Goal: Information Seeking & Learning: Learn about a topic

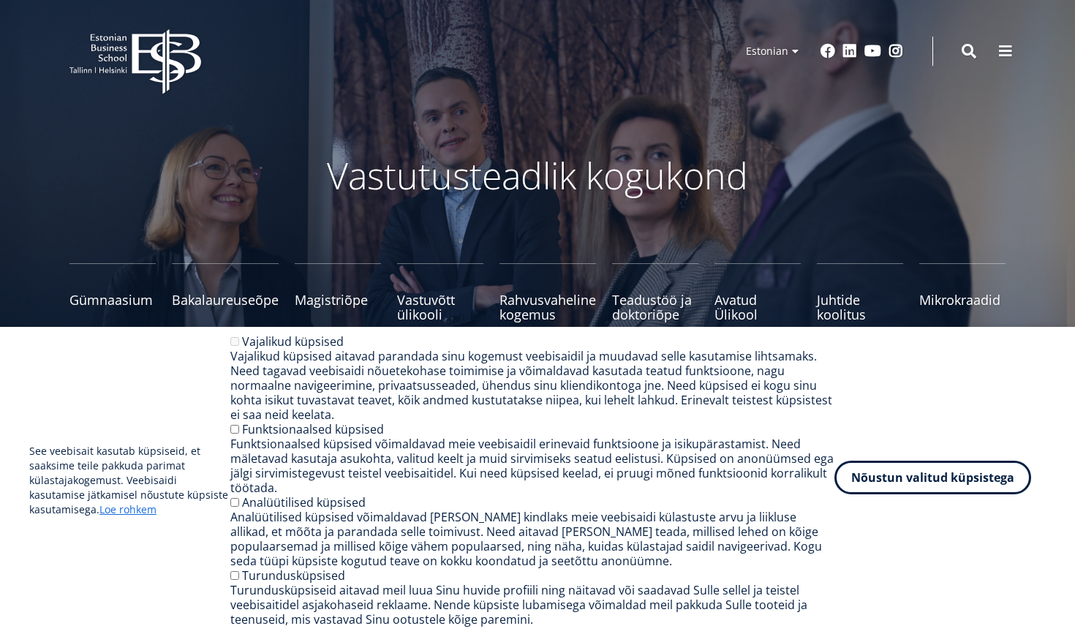
click at [906, 469] on button "Nõustun valitud küpsistega" at bounding box center [932, 478] width 197 height 34
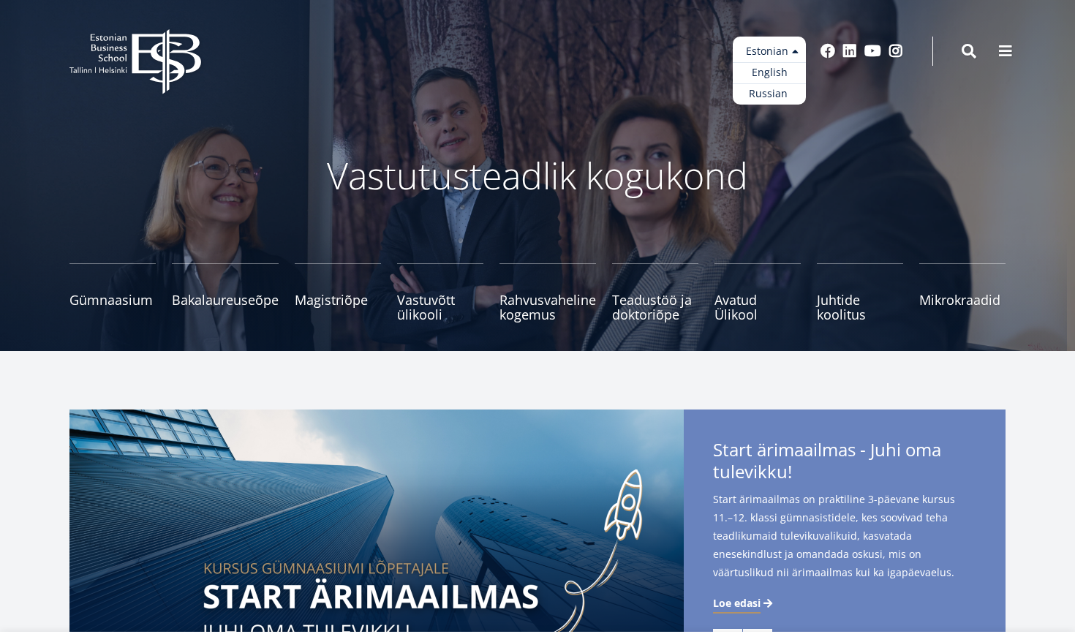
click at [782, 48] on ul "Estonian English Russian" at bounding box center [768, 71] width 73 height 68
click at [774, 86] on link "Russian" at bounding box center [768, 93] width 73 height 21
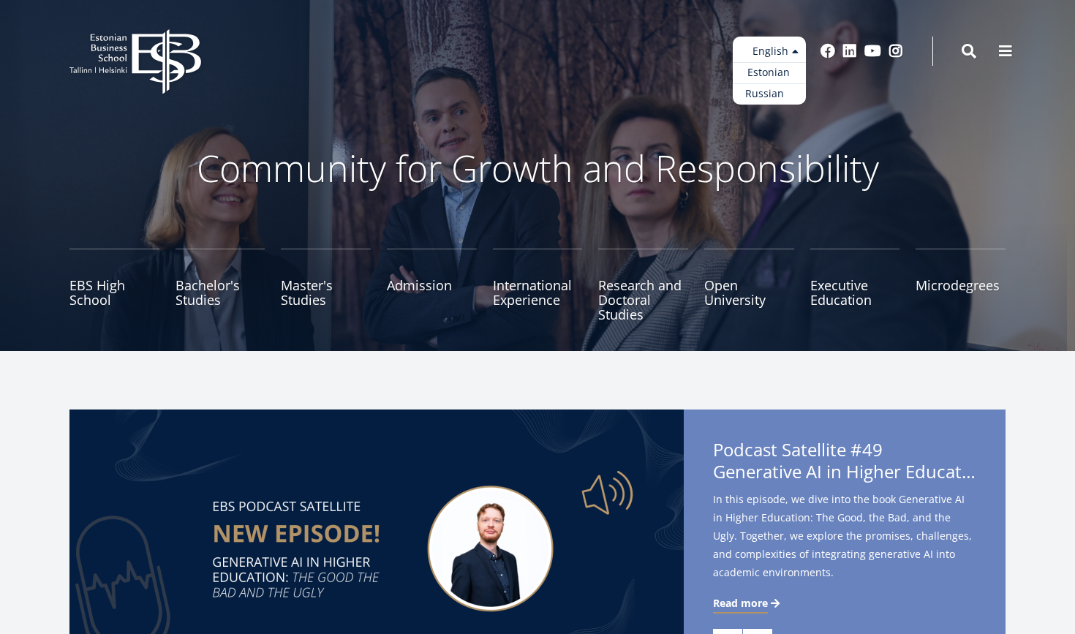
click at [762, 85] on link "Russian" at bounding box center [768, 93] width 73 height 21
click at [762, 50] on ul "Estonian English Russian" at bounding box center [768, 71] width 73 height 68
click at [758, 92] on link "Russian" at bounding box center [768, 93] width 73 height 21
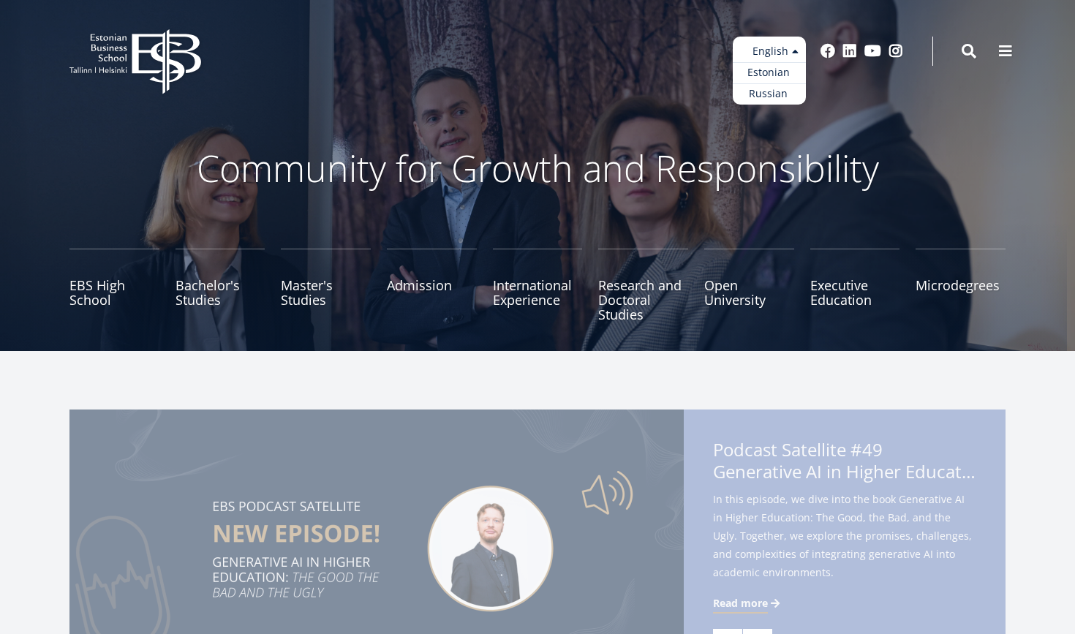
click at [776, 53] on ul "Estonian English Russian" at bounding box center [768, 71] width 73 height 68
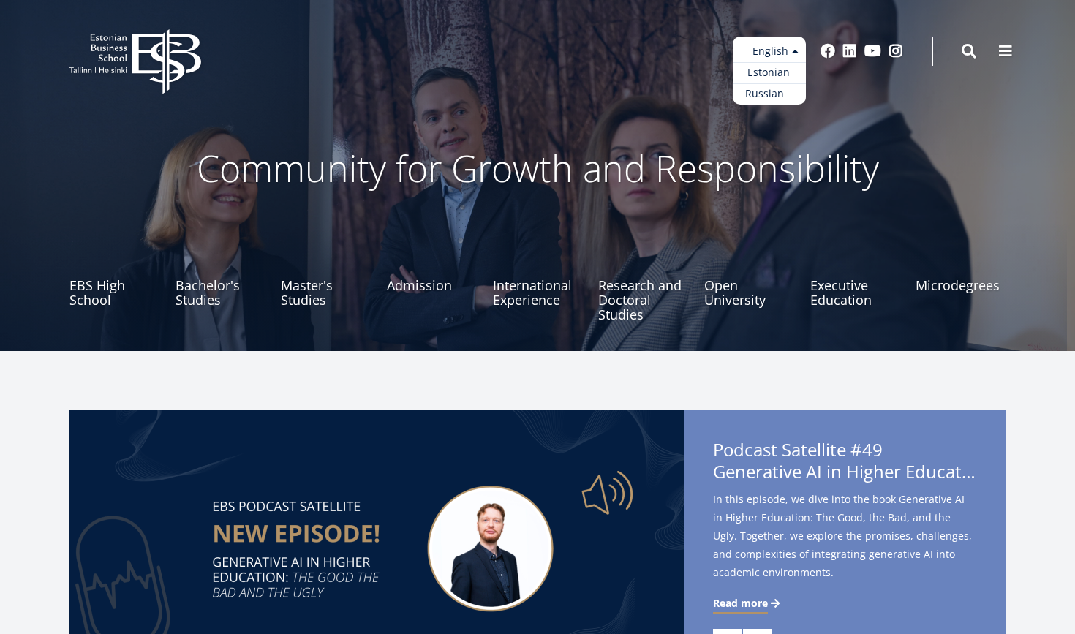
click at [774, 91] on link "Russian" at bounding box center [768, 93] width 73 height 21
click at [773, 52] on ul "Estonian English Russian" at bounding box center [768, 71] width 73 height 68
click at [771, 58] on ul "Estonian English Russian" at bounding box center [768, 71] width 73 height 68
click at [768, 102] on link "Russian" at bounding box center [768, 93] width 73 height 21
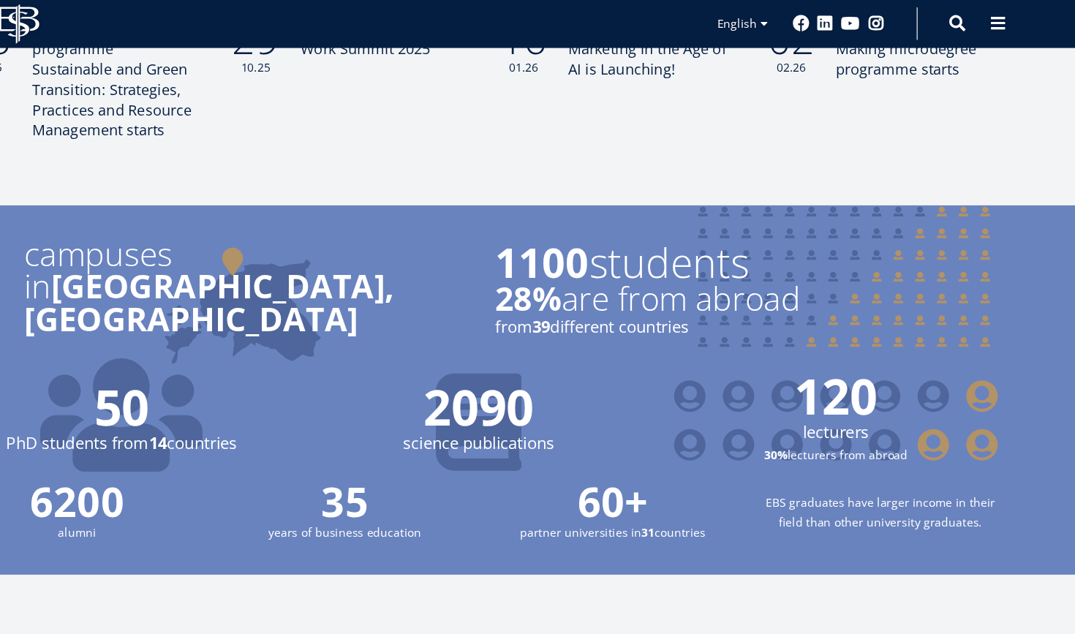
scroll to position [1437, 0]
drag, startPoint x: 724, startPoint y: 339, endPoint x: 778, endPoint y: 365, distance: 60.2
click at [778, 365] on div "120 lecturers 30% lecturers from abroad" at bounding box center [859, 378] width 292 height 84
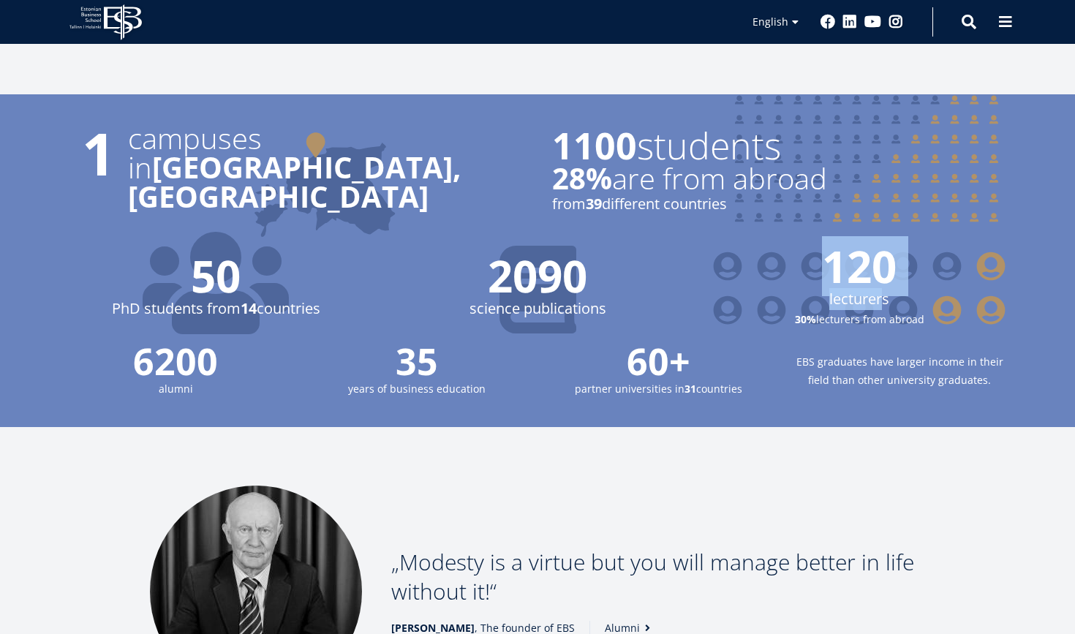
scroll to position [1499, 0]
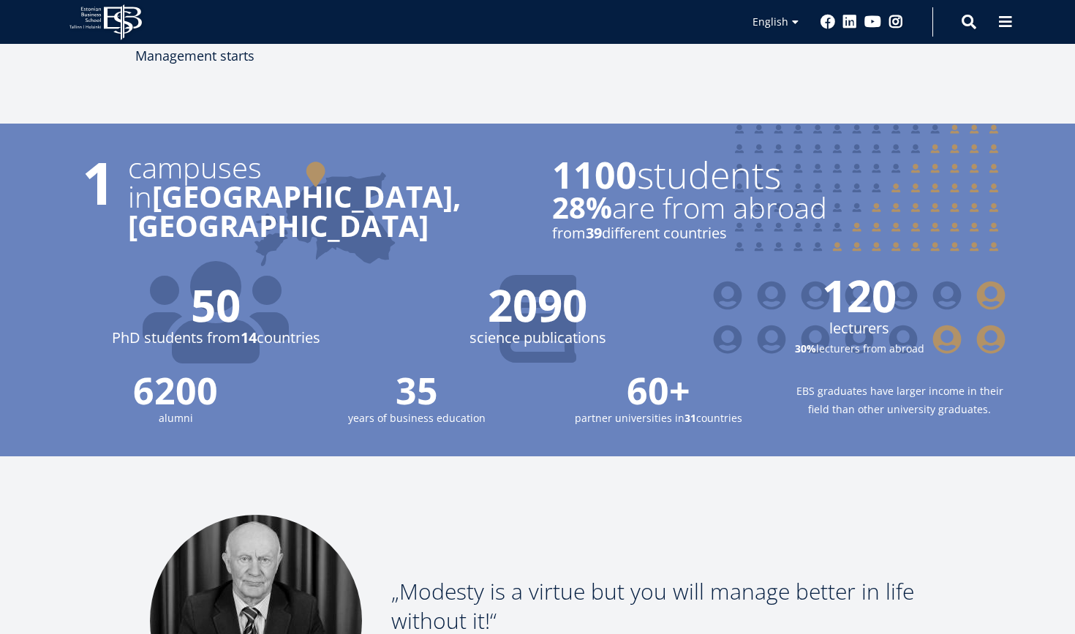
click at [561, 187] on strong "28%" at bounding box center [582, 207] width 60 height 40
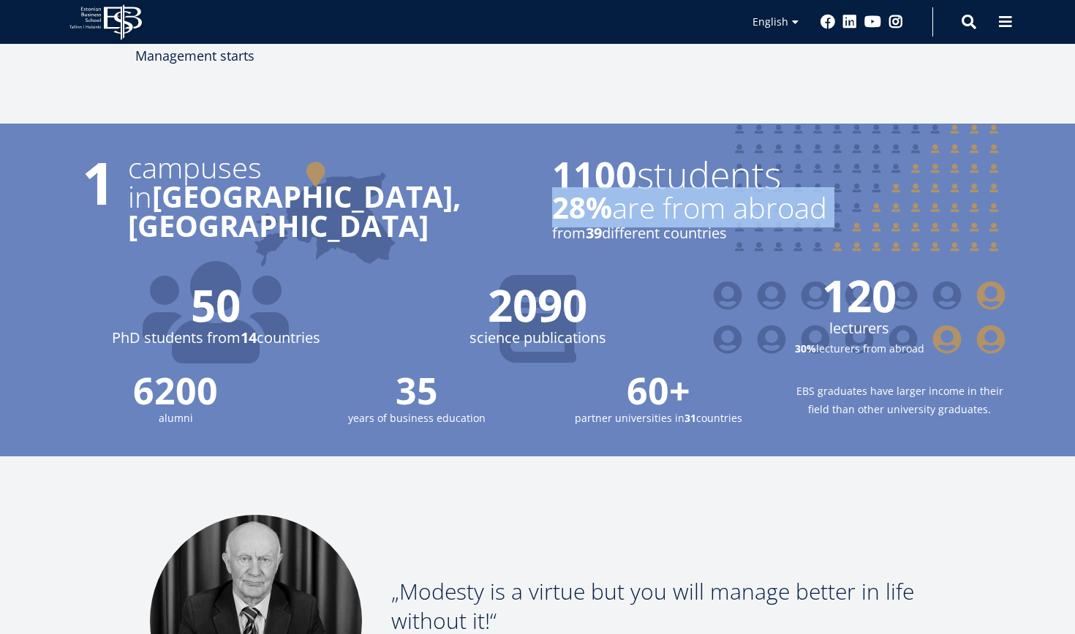
click at [561, 187] on strong "28%" at bounding box center [582, 207] width 60 height 40
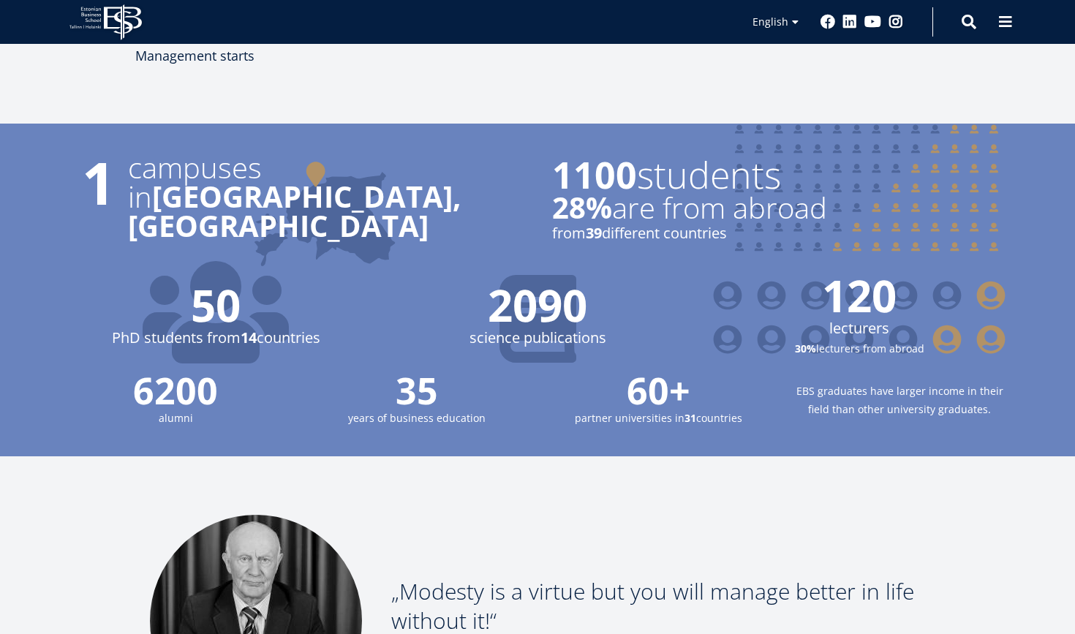
click at [561, 234] on div "1 campuses in Tallinn, Estonia 1100 students 28% are from abroad from 39 differ…" at bounding box center [522, 213] width 965 height 121
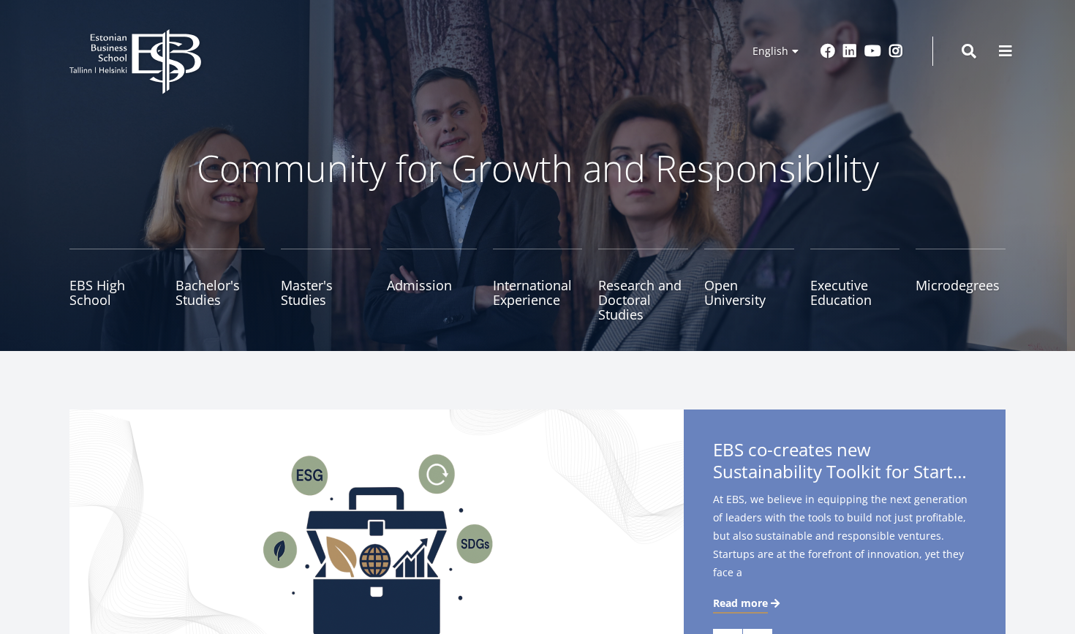
scroll to position [0, 0]
click at [103, 51] on icon "EBS Logo Created with Sketch." at bounding box center [135, 61] width 132 height 65
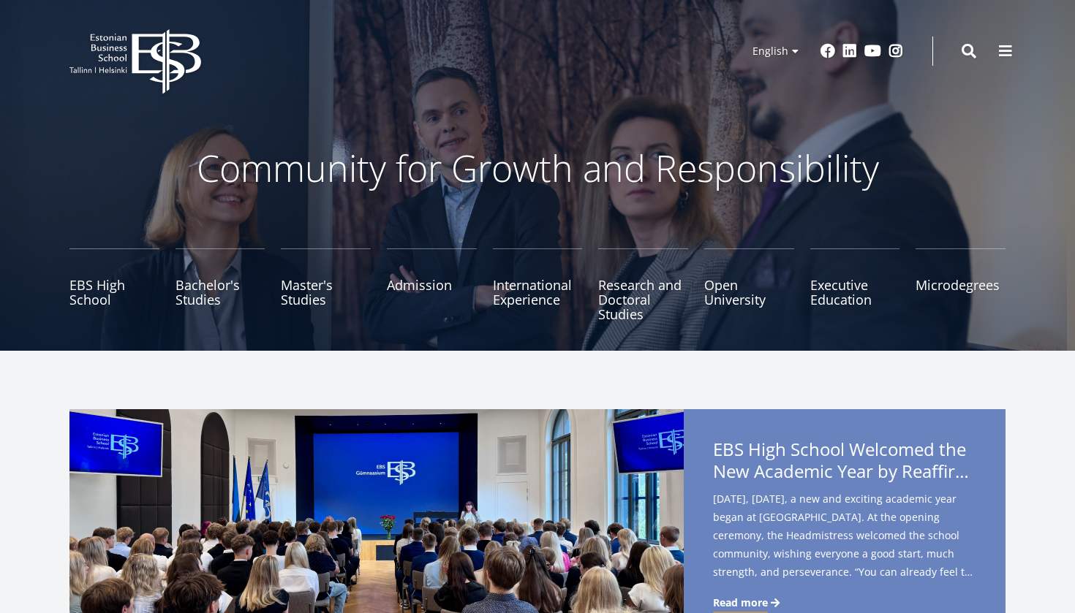
click at [83, 32] on icon "EBS Logo Created with Sketch." at bounding box center [135, 61] width 132 height 65
click at [91, 34] on icon at bounding box center [109, 37] width 36 height 7
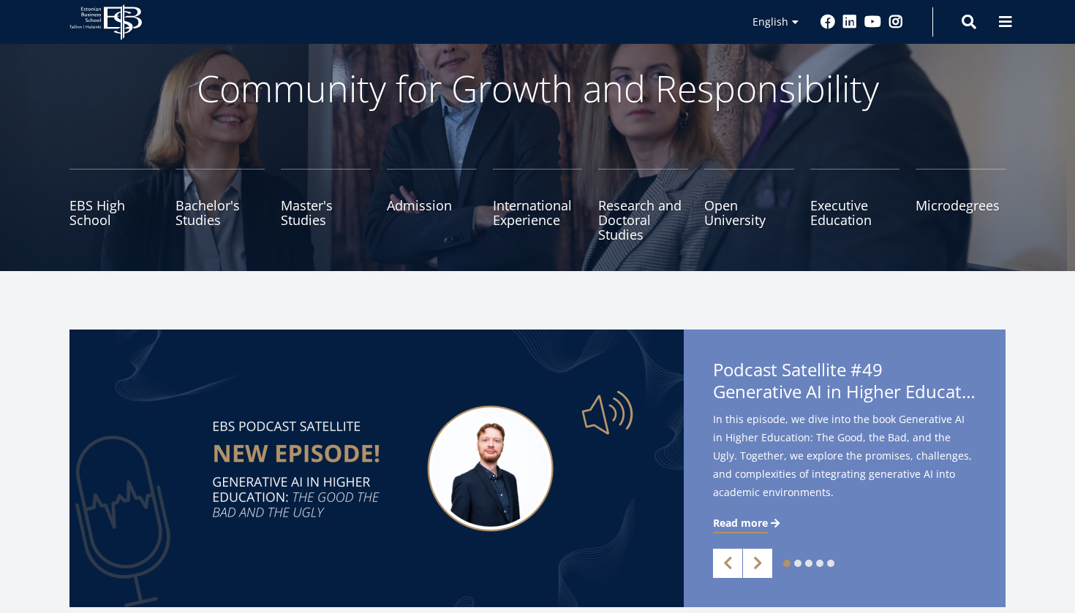
scroll to position [91, 0]
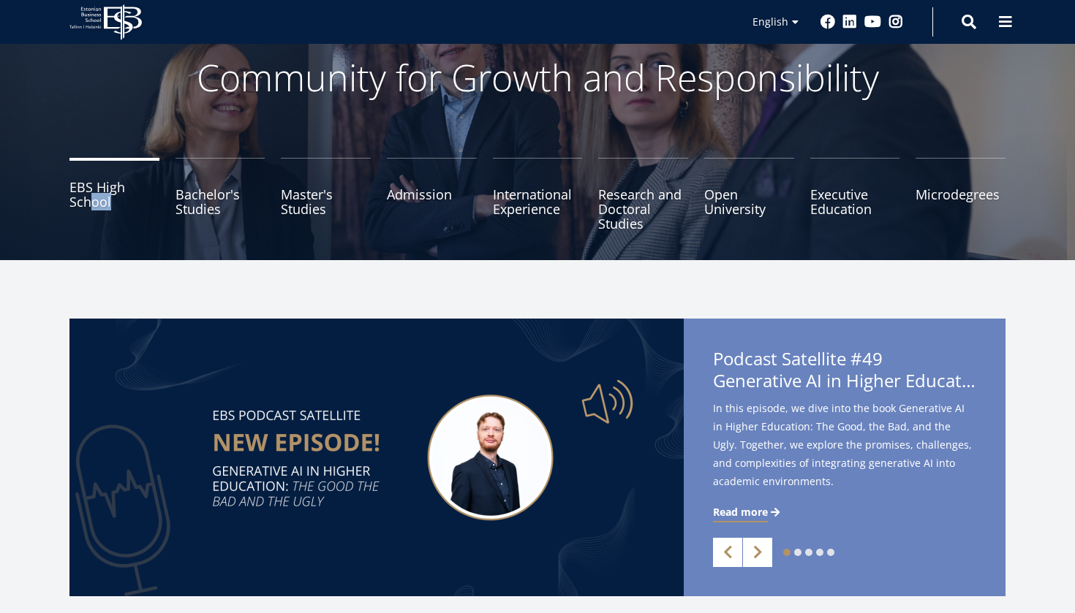
drag, startPoint x: 31, startPoint y: 184, endPoint x: 115, endPoint y: 219, distance: 91.5
click at [115, 219] on ul "EBS High School Bachelor's Studies Master's Studies Admission International Exp…" at bounding box center [529, 202] width 952 height 88
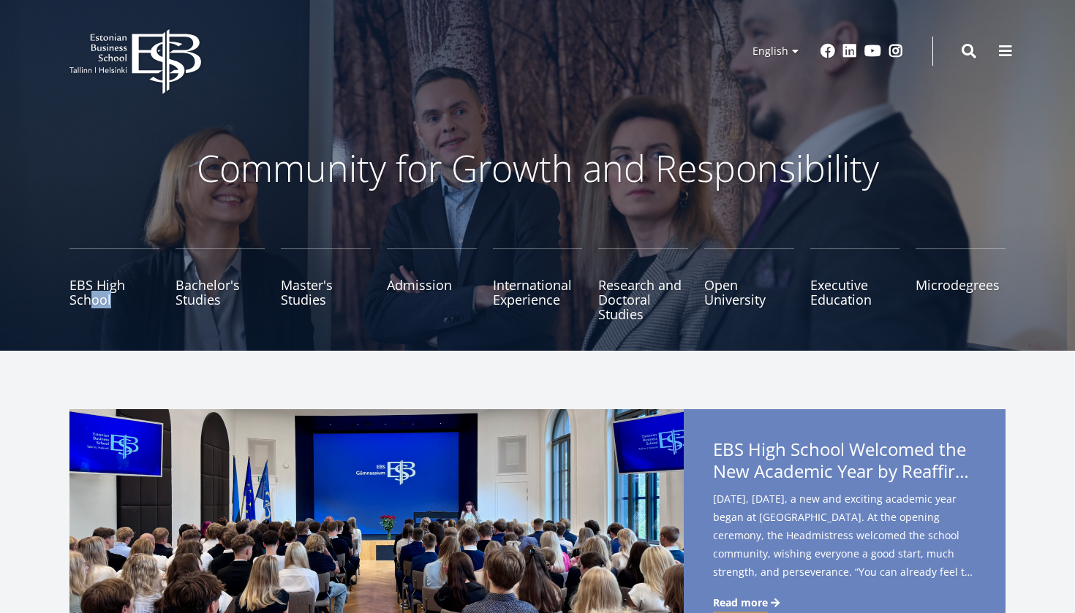
scroll to position [0, 0]
